Goal: Task Accomplishment & Management: Manage account settings

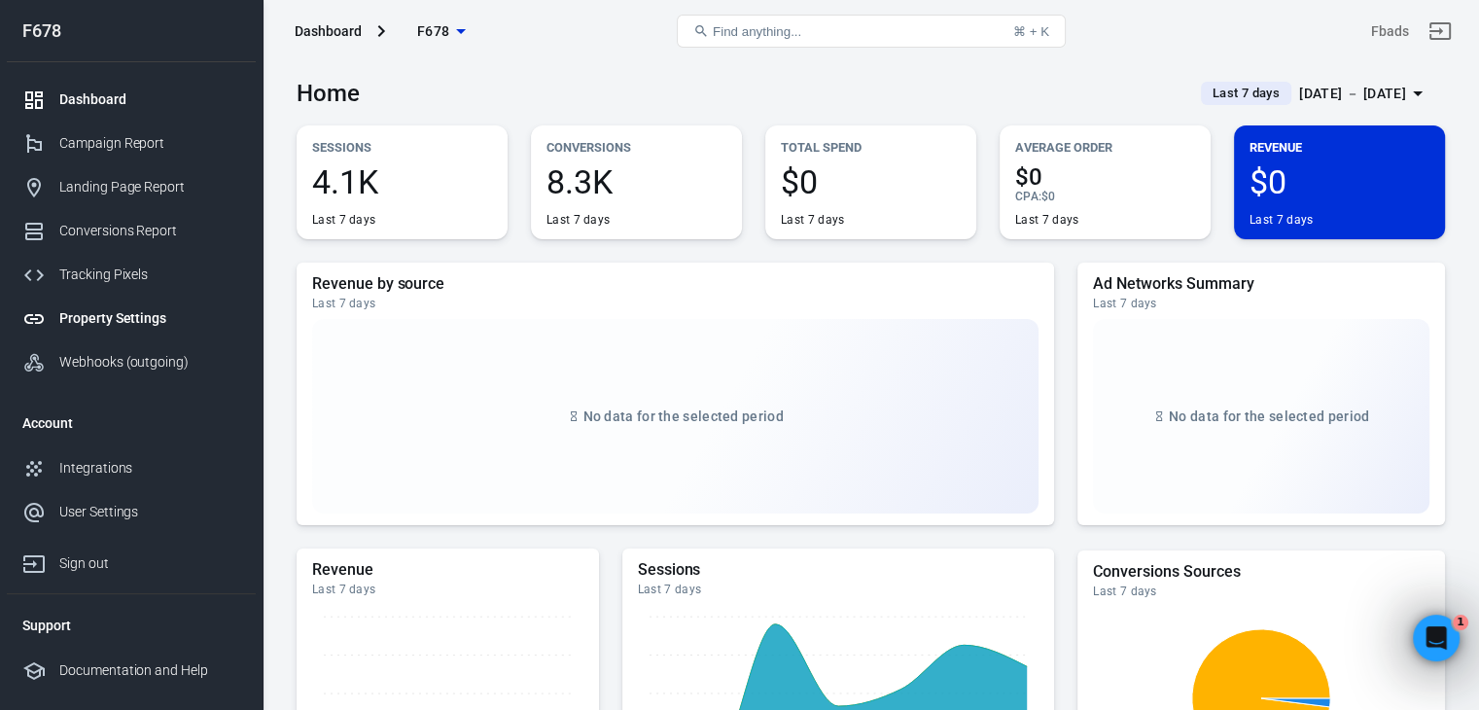
click at [92, 322] on div "Property Settings" at bounding box center [149, 318] width 181 height 20
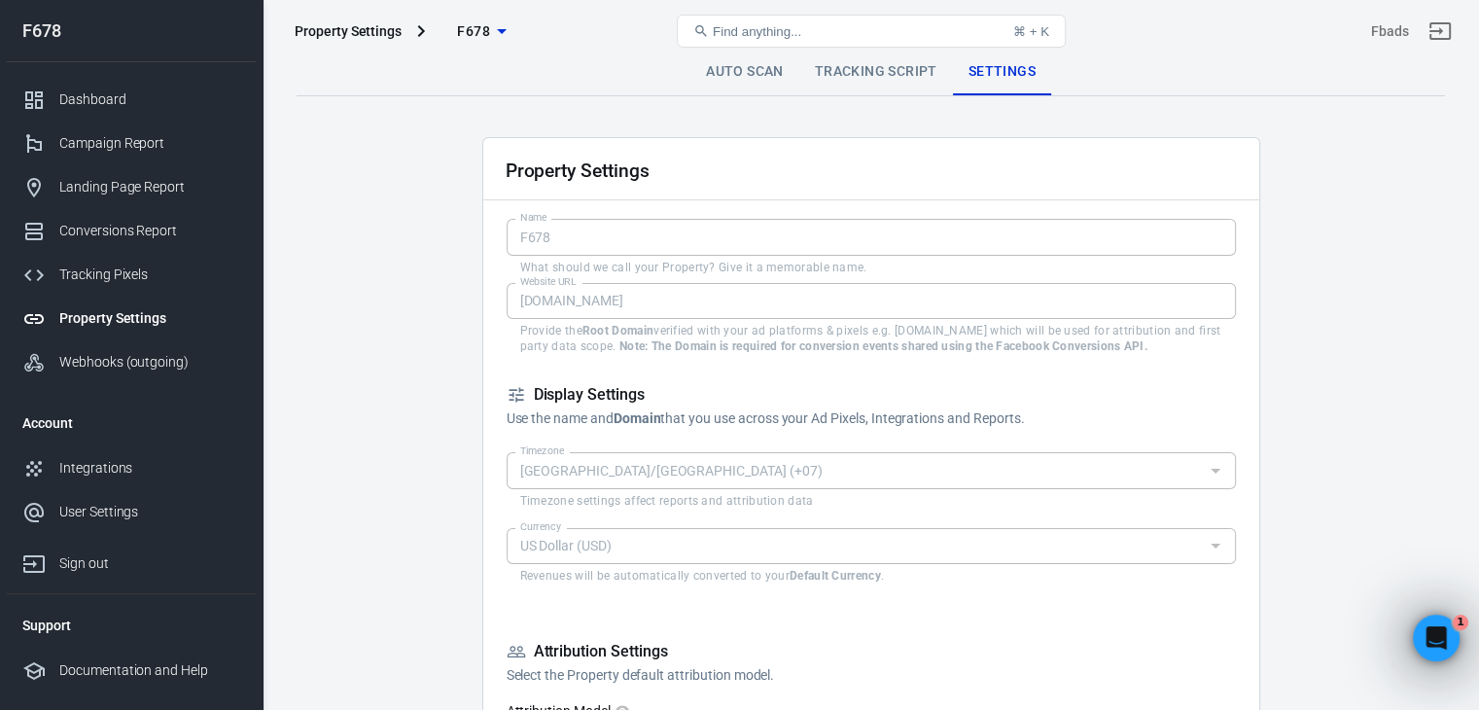
click at [496, 35] on icon "button" at bounding box center [501, 30] width 23 height 23
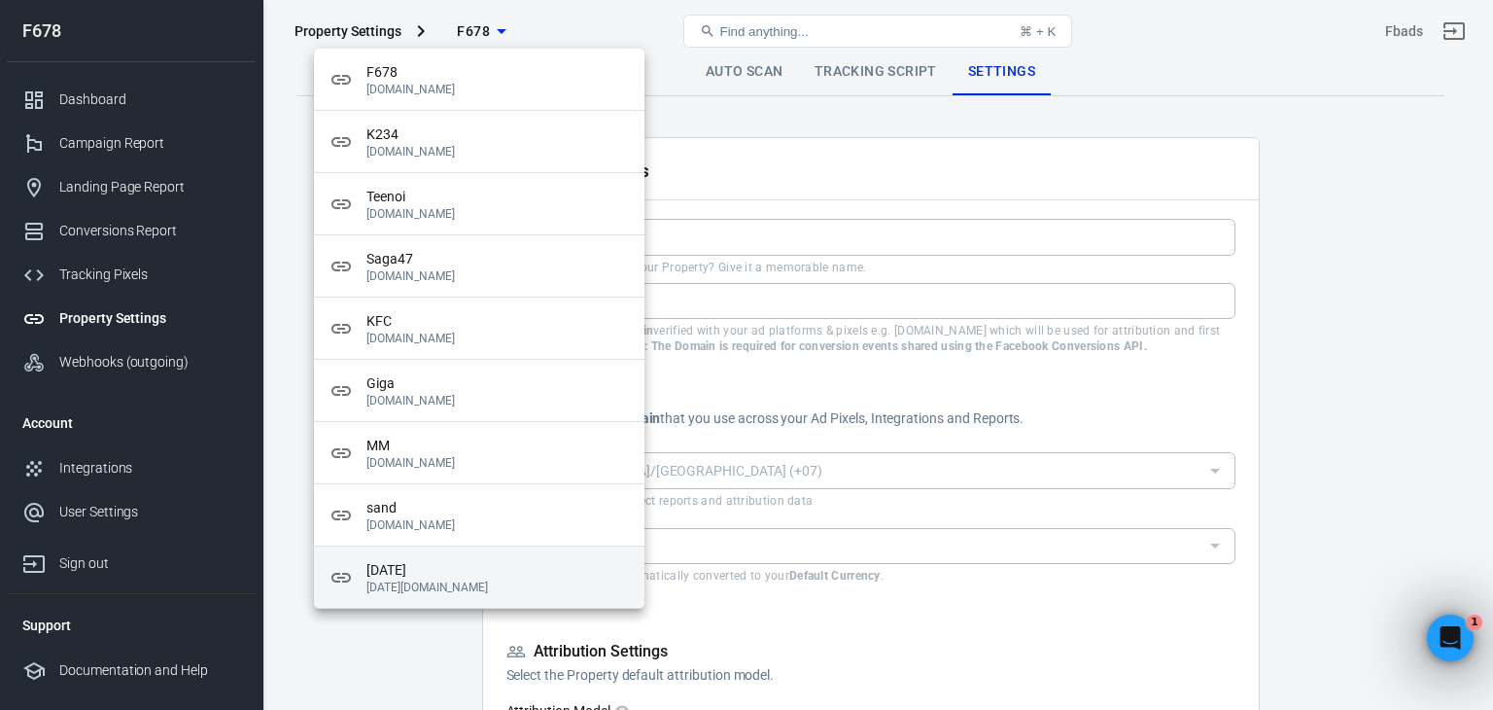
click at [463, 577] on span "[DATE]" at bounding box center [498, 570] width 262 height 20
type input "[DATE]"
type input "[DATE][DOMAIN_NAME]"
checkbox input "false"
checkbox input "true"
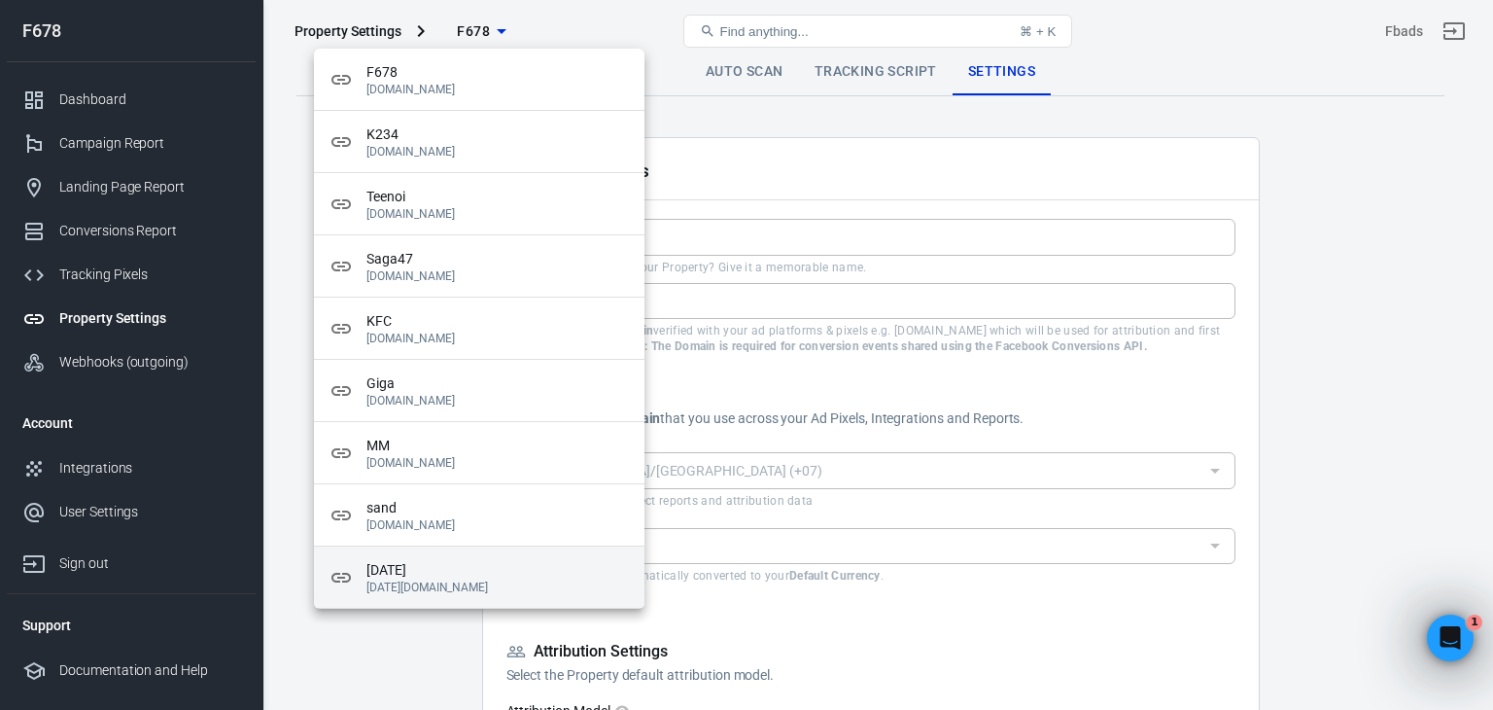
checkbox input "false"
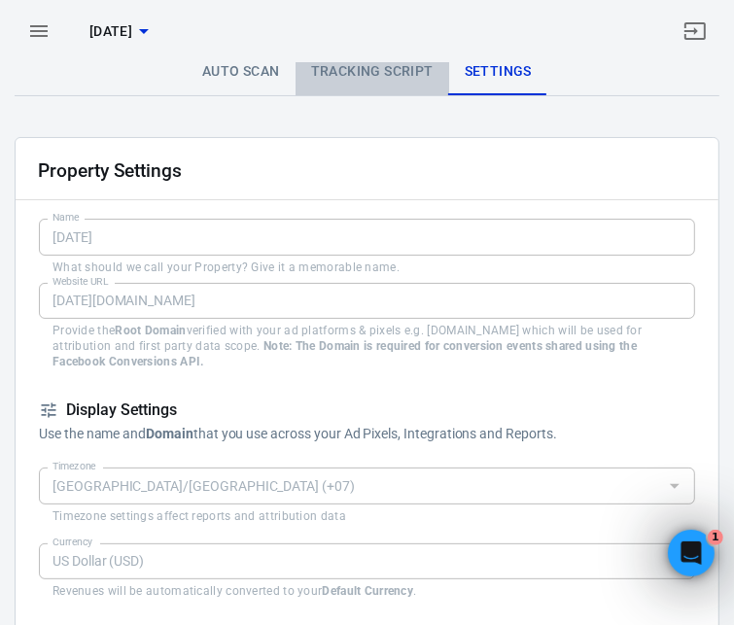
click at [390, 71] on link "Tracking Script" at bounding box center [373, 72] width 154 height 47
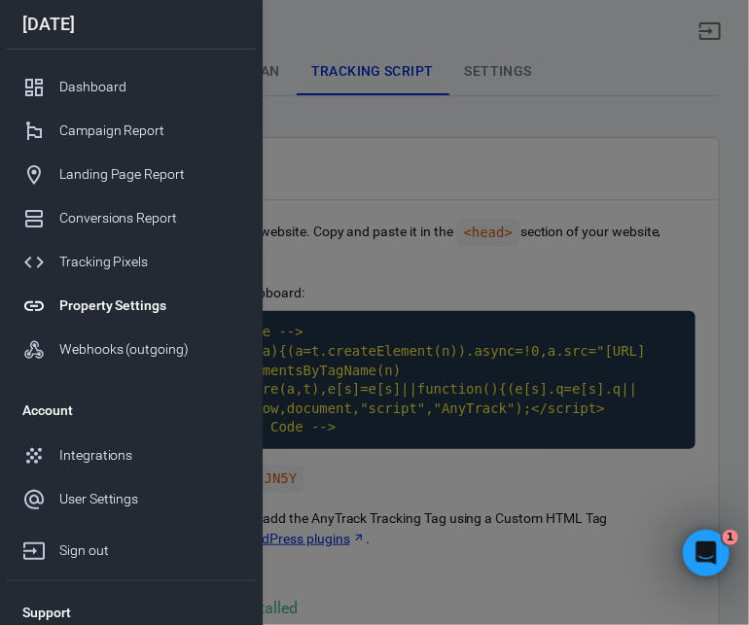
click at [474, 330] on div at bounding box center [374, 312] width 749 height 625
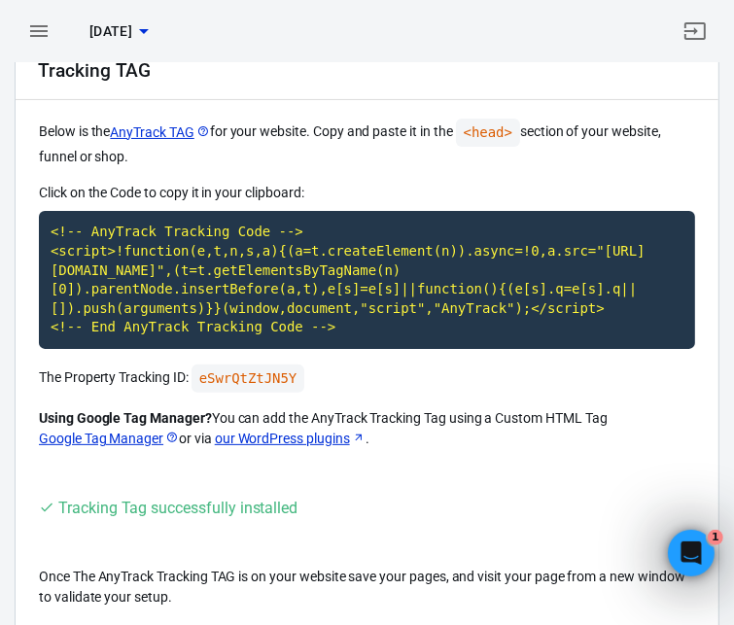
scroll to position [108, 0]
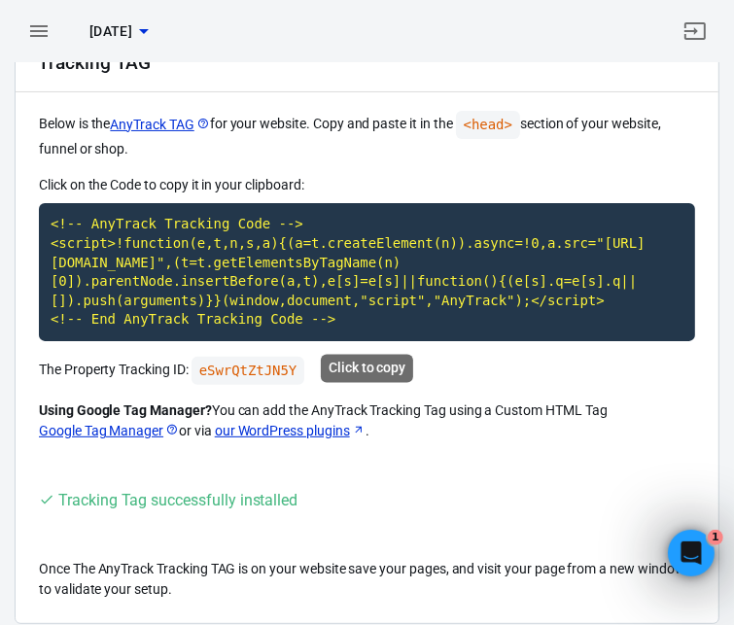
click at [276, 244] on code "<!-- AnyTrack Tracking Code --> <script>!function(e,t,n,s,a){(a=t.createElement…" at bounding box center [367, 272] width 656 height 138
click at [140, 287] on code "<!-- AnyTrack Tracking Code --> <script>!function(e,t,n,s,a){(a=t.createElement…" at bounding box center [367, 272] width 656 height 138
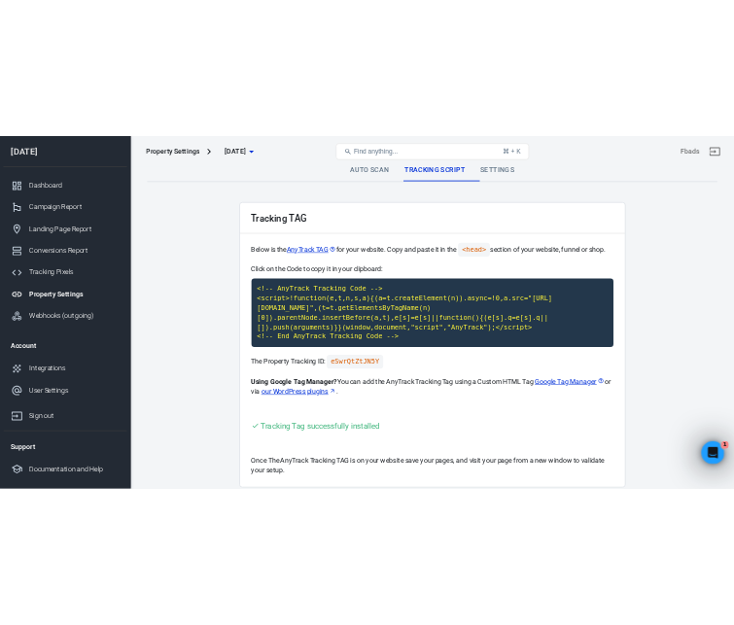
scroll to position [0, 0]
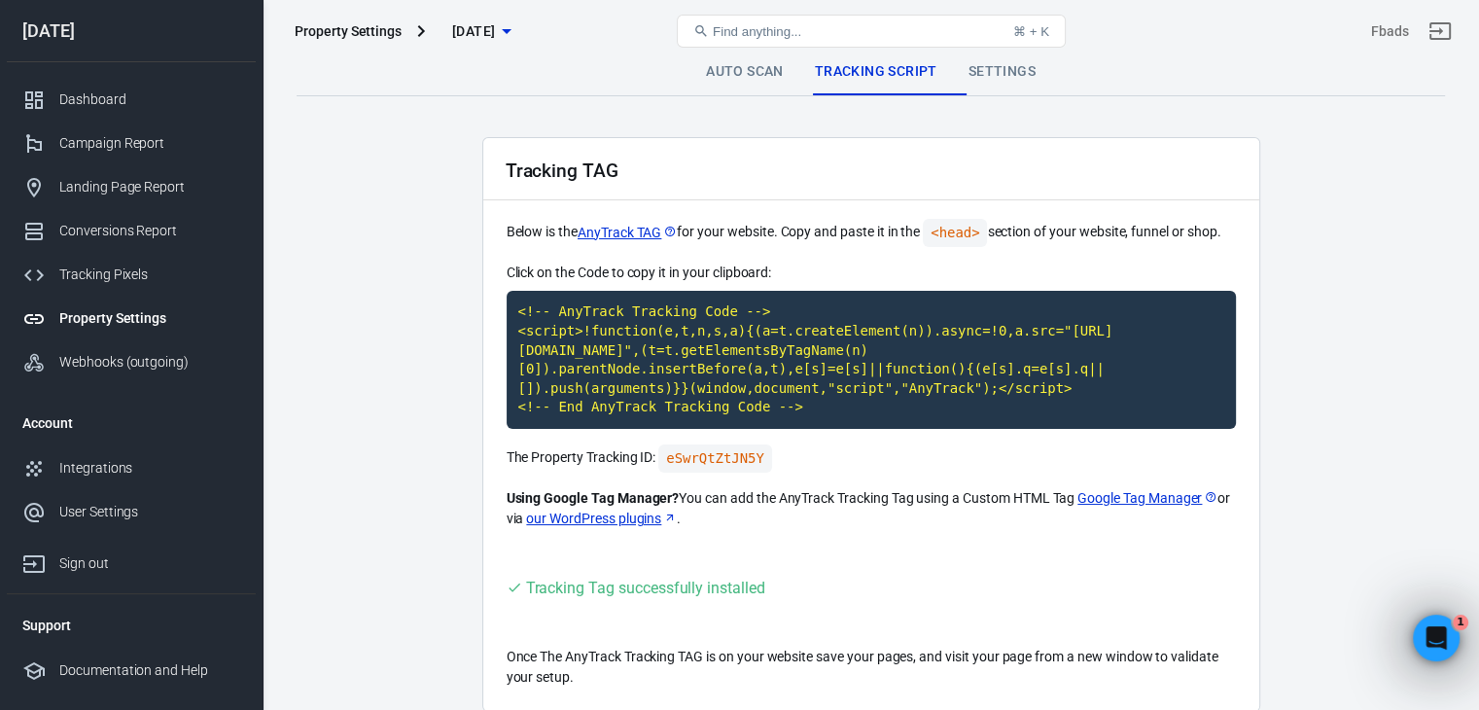
click at [753, 61] on div "Property Settings [DATE] Find anything... ⌘ + K Fbads" at bounding box center [870, 31] width 1215 height 62
click at [759, 81] on link "Auto Scan" at bounding box center [744, 72] width 109 height 47
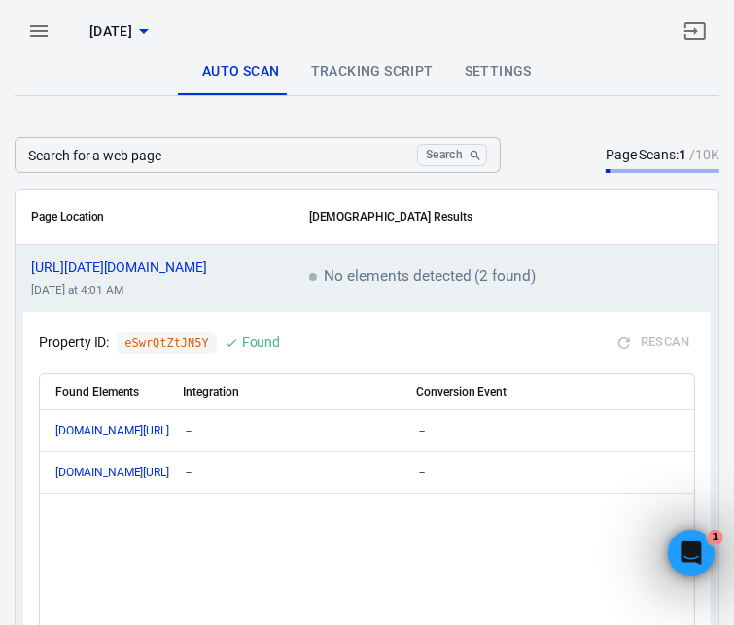
click at [354, 66] on link "Tracking Script" at bounding box center [373, 72] width 154 height 47
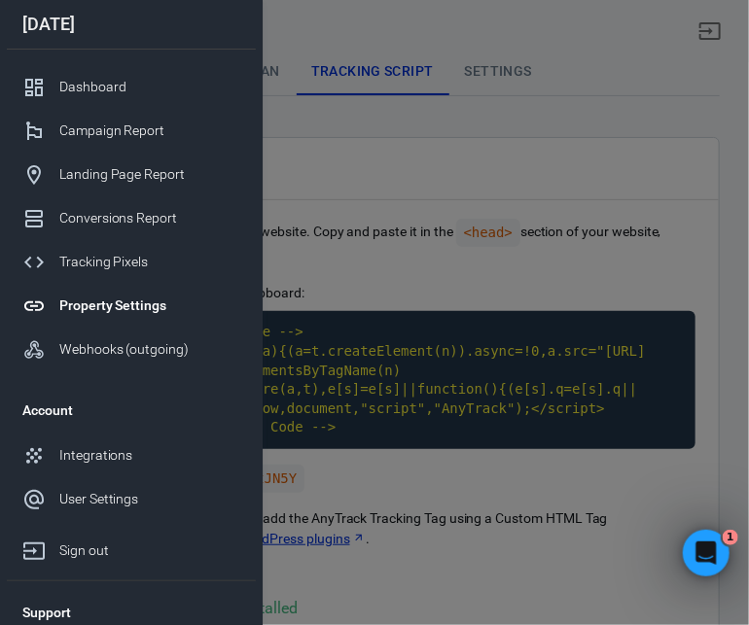
click at [474, 440] on div at bounding box center [374, 312] width 749 height 625
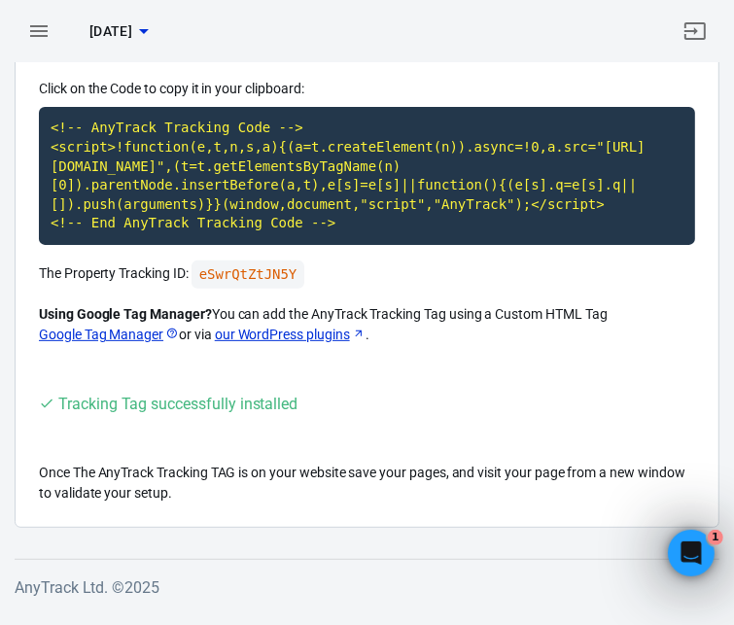
scroll to position [205, 0]
